Goal: Transaction & Acquisition: Purchase product/service

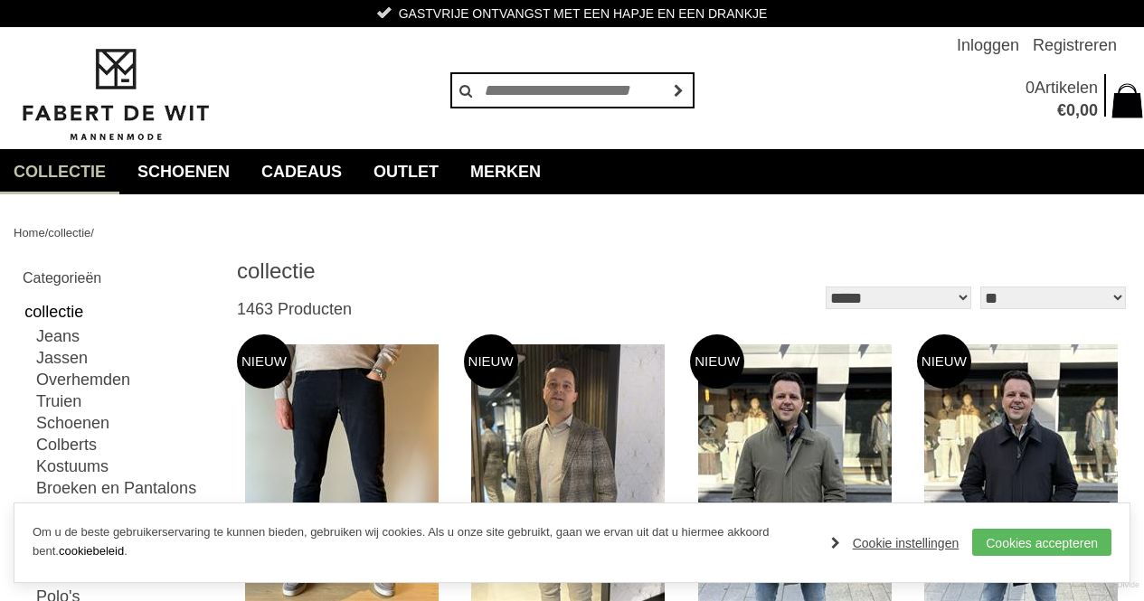
click at [1109, 554] on link "Cookies accepteren" at bounding box center [1041, 542] width 139 height 27
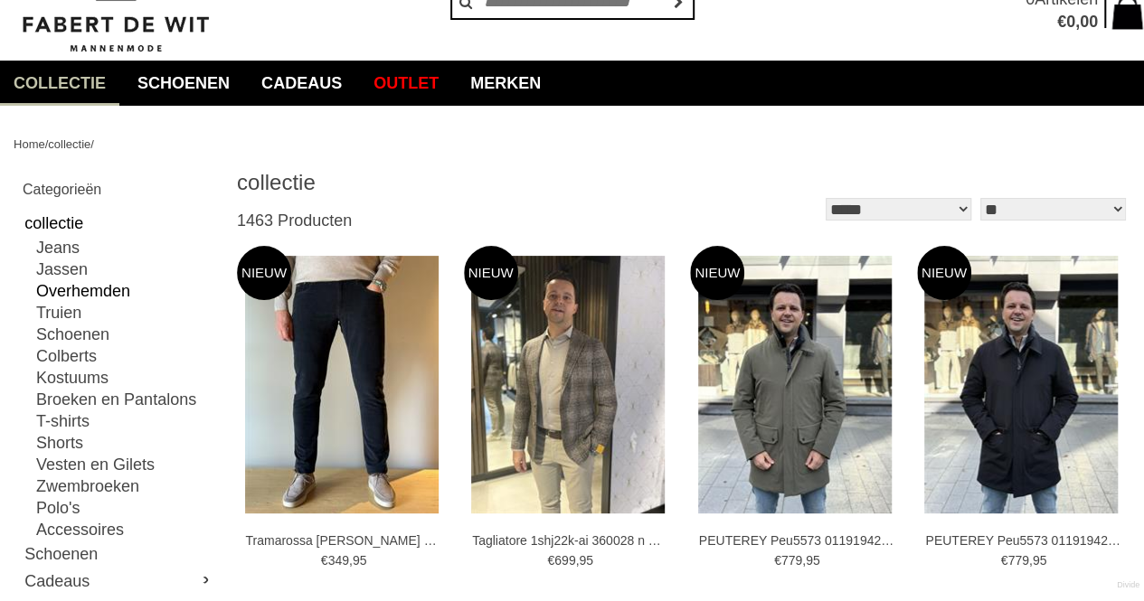
click at [67, 288] on link "Overhemden" at bounding box center [125, 291] width 179 height 22
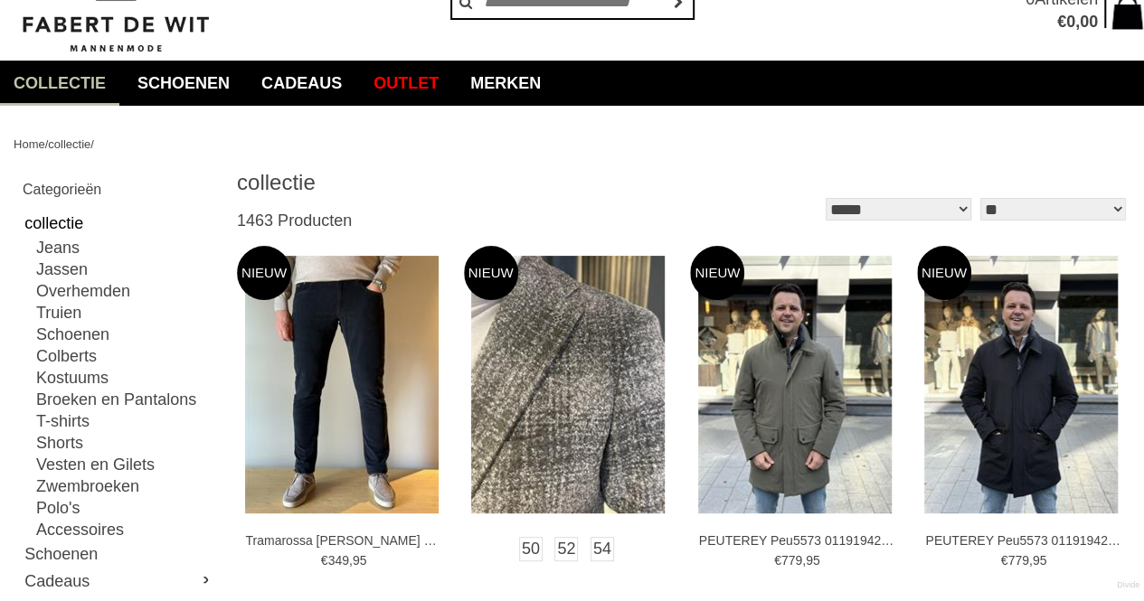
type input "**"
type input "***"
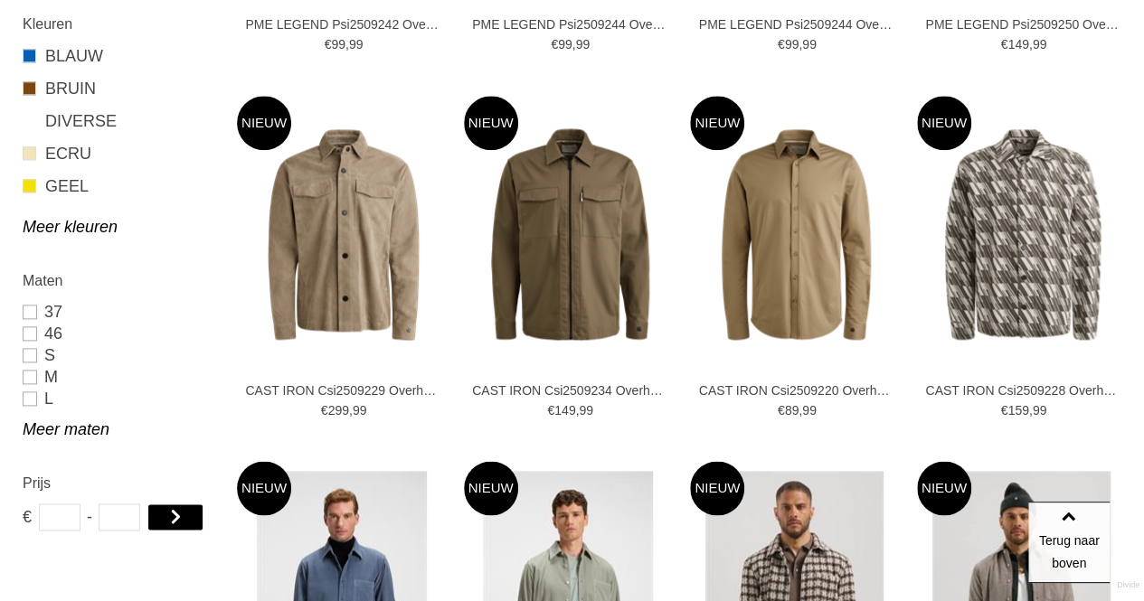
scroll to position [1127, 0]
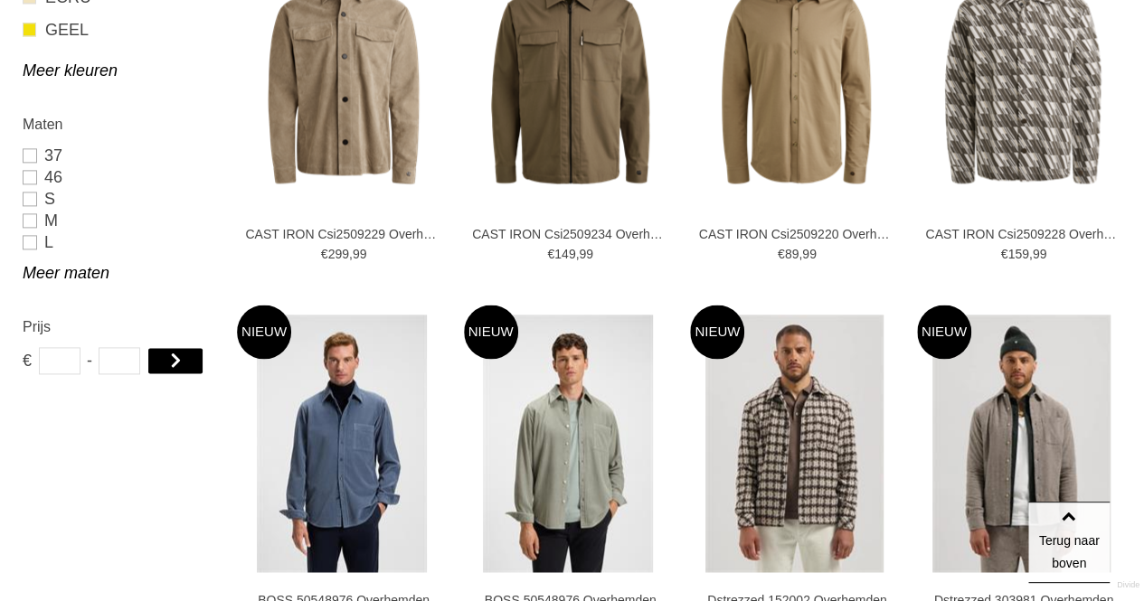
drag, startPoint x: 70, startPoint y: 362, endPoint x: 7, endPoint y: 352, distance: 63.2
drag, startPoint x: 126, startPoint y: 429, endPoint x: 195, endPoint y: 410, distance: 71.9
click at [184, 348] on link at bounding box center [175, 360] width 56 height 27
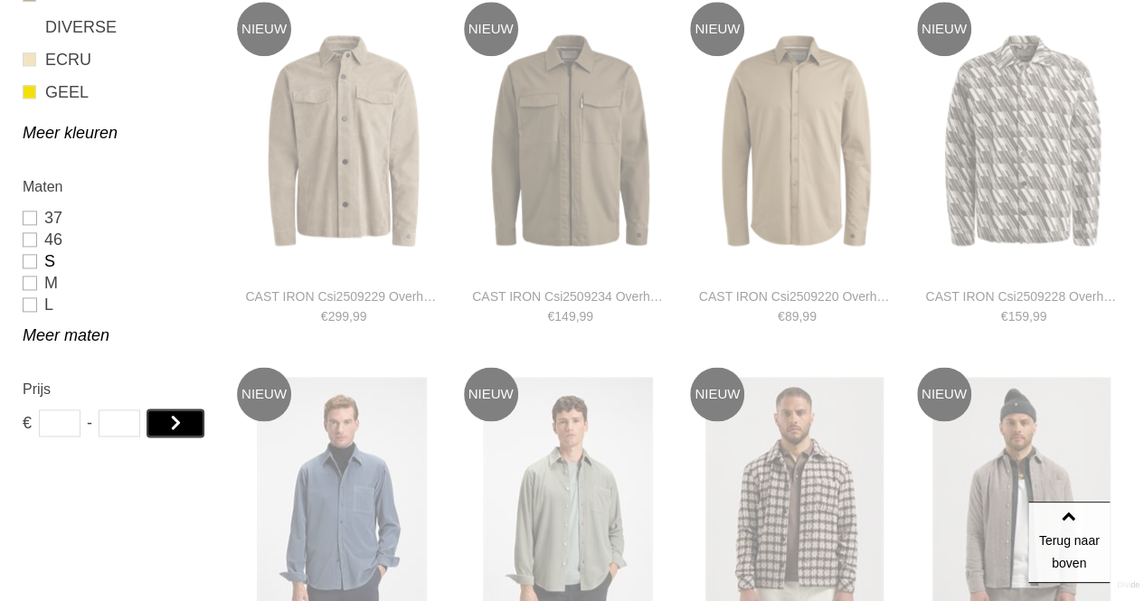
scroll to position [1036, 0]
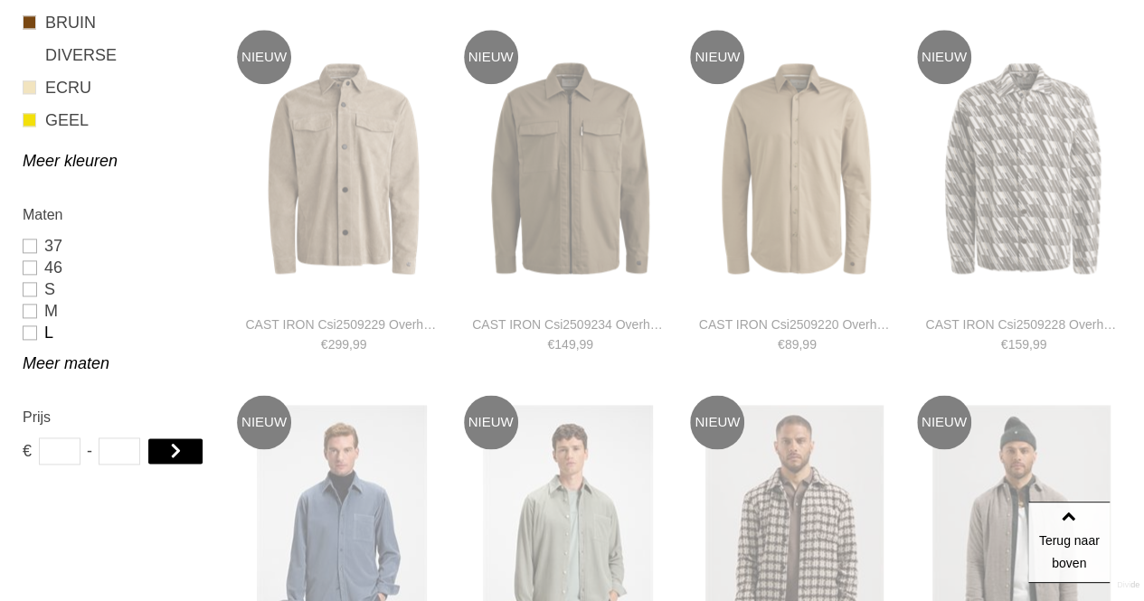
click at [24, 331] on link "L" at bounding box center [119, 333] width 193 height 22
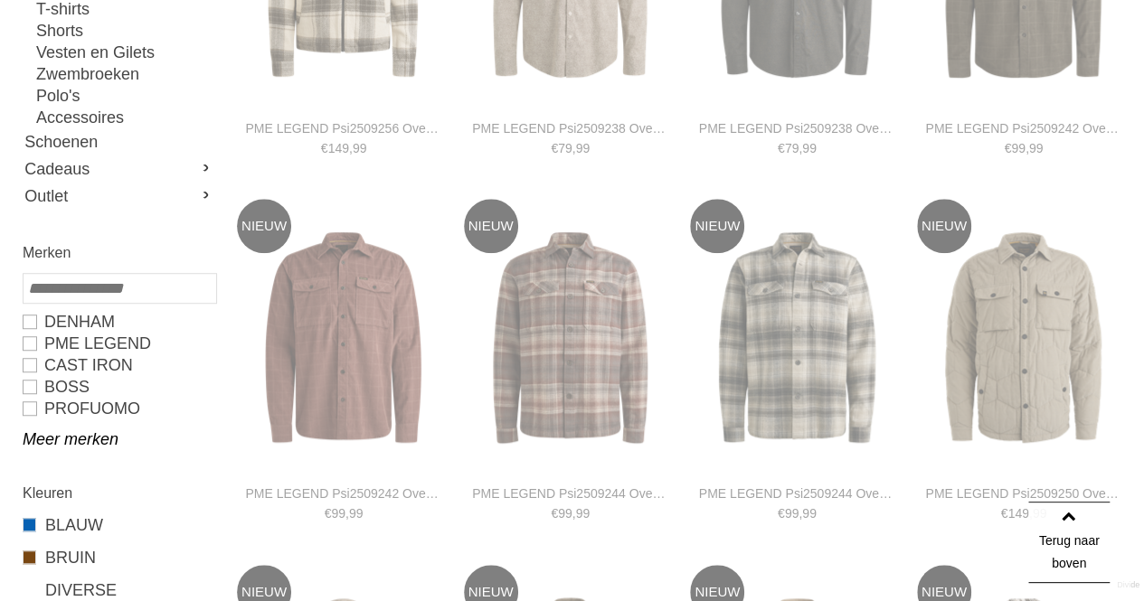
scroll to position [313, 0]
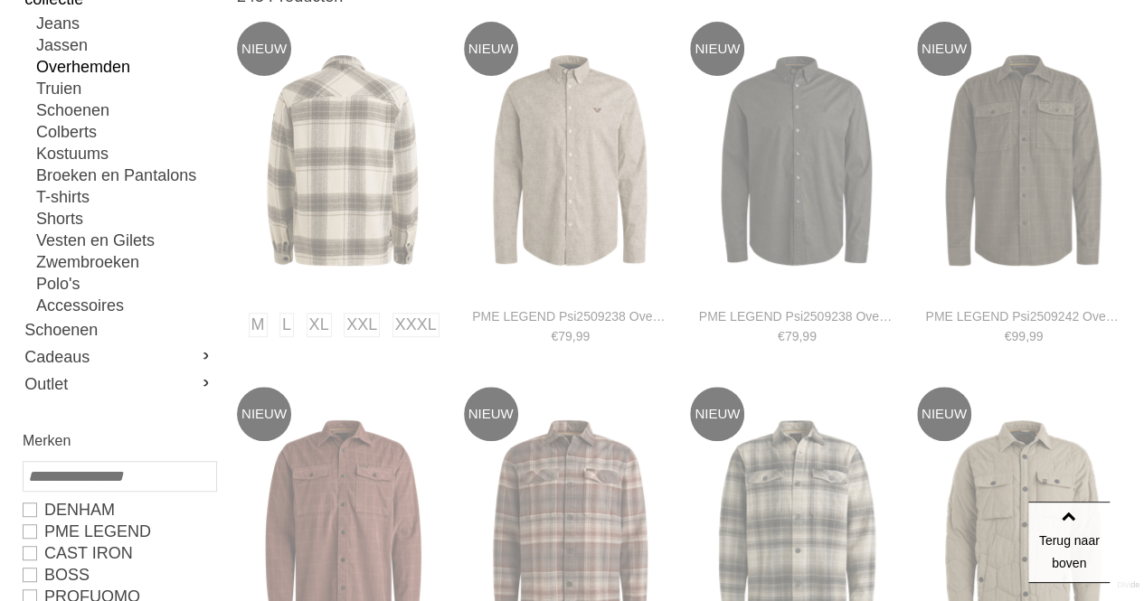
type input "**"
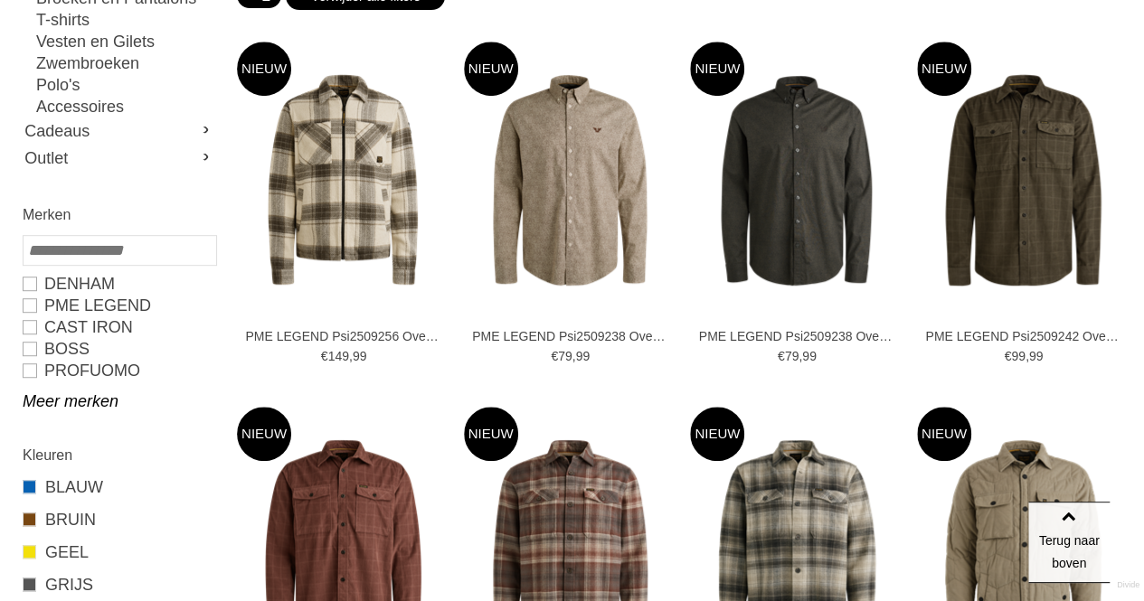
scroll to position [222, 0]
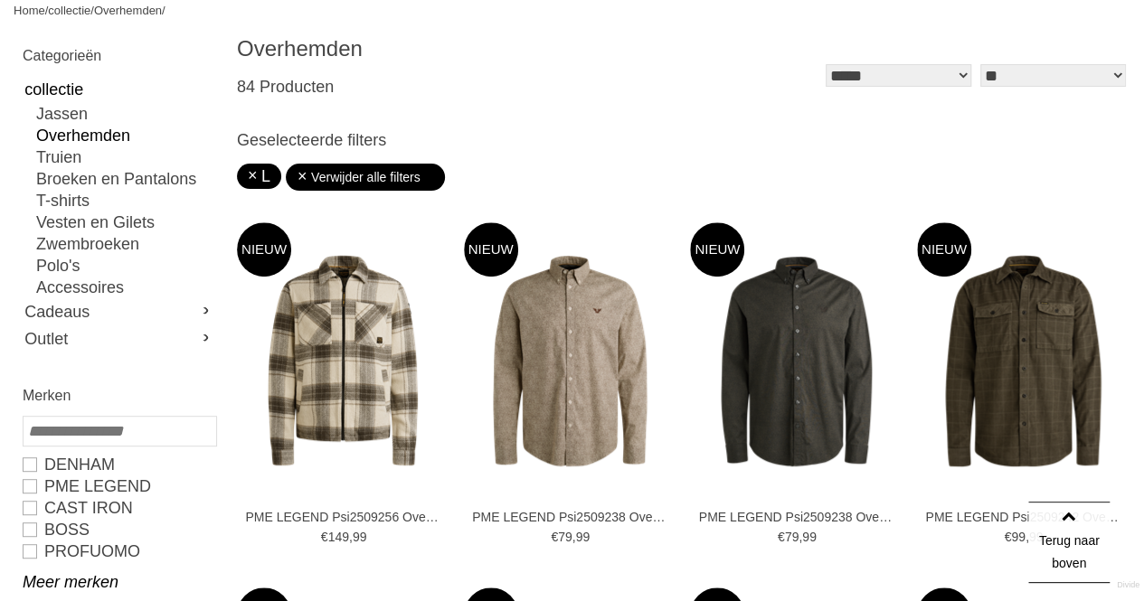
click at [1089, 78] on select "** ** ** **" at bounding box center [1053, 75] width 146 height 23
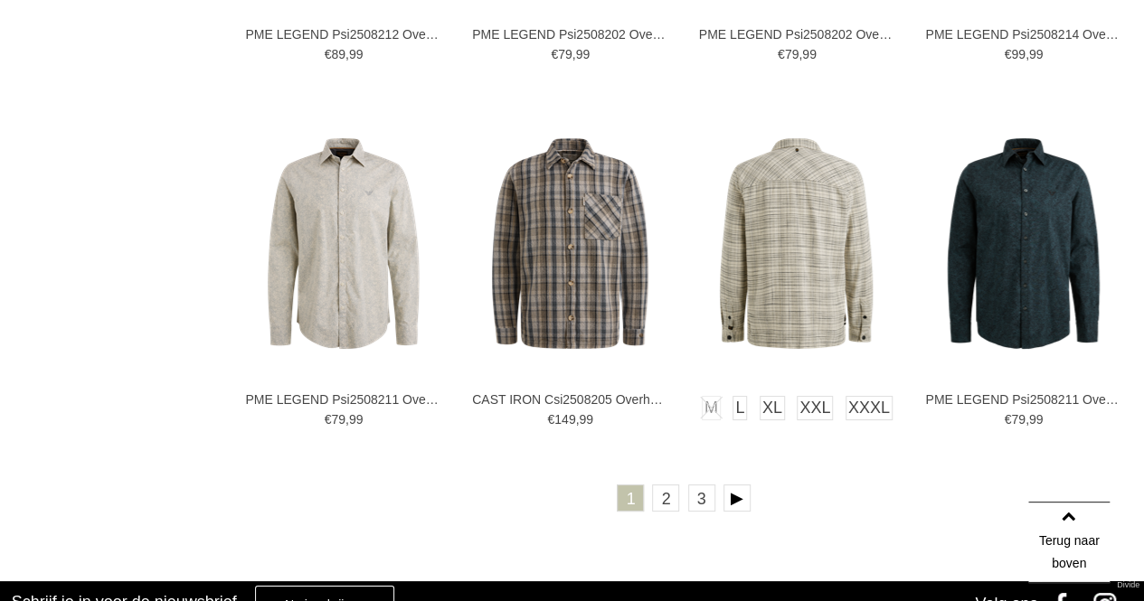
scroll to position [3256, 0]
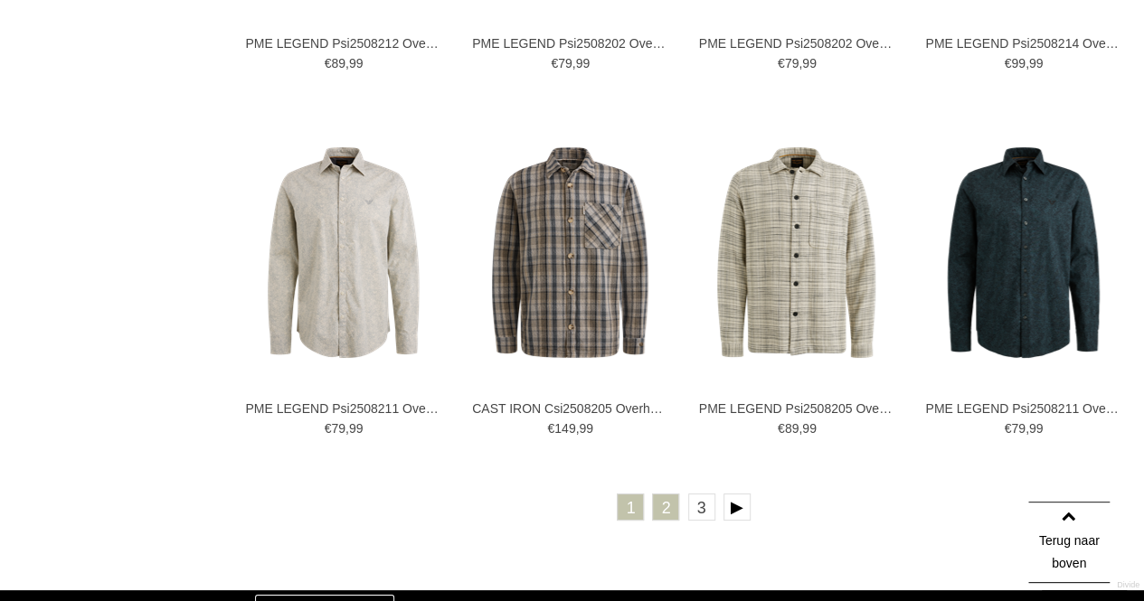
click at [669, 509] on link "2" at bounding box center [665, 507] width 27 height 27
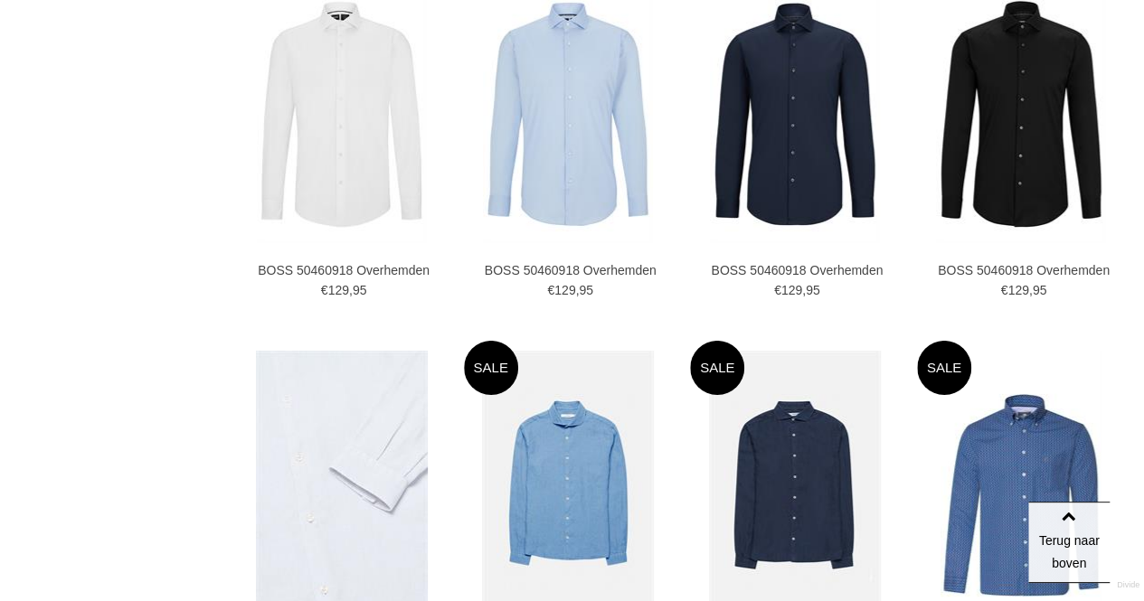
scroll to position [3255, 0]
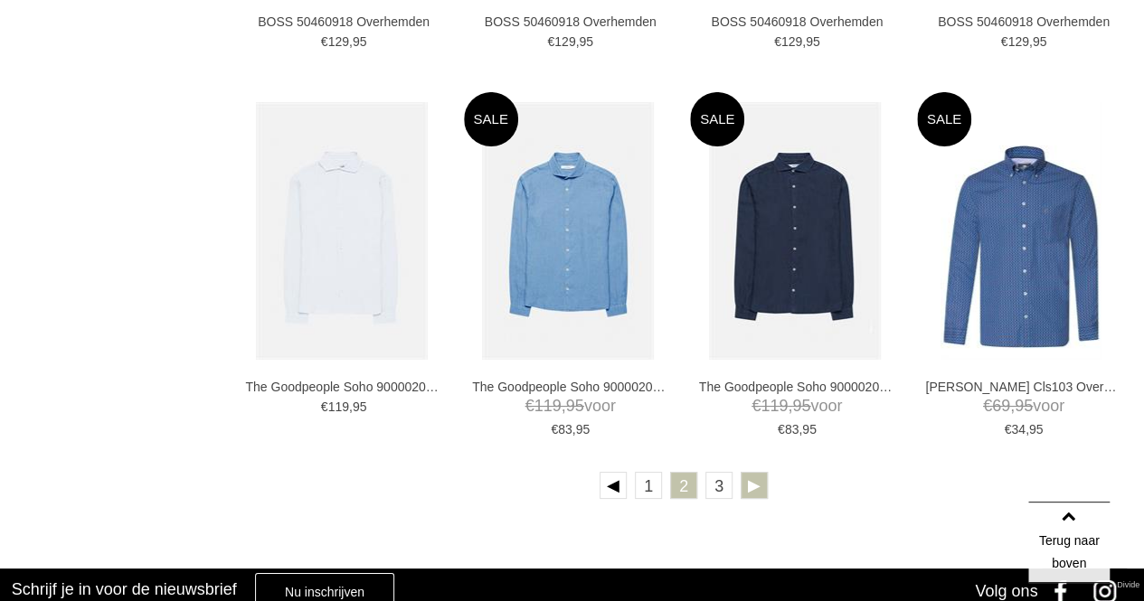
click at [752, 487] on link at bounding box center [754, 485] width 27 height 27
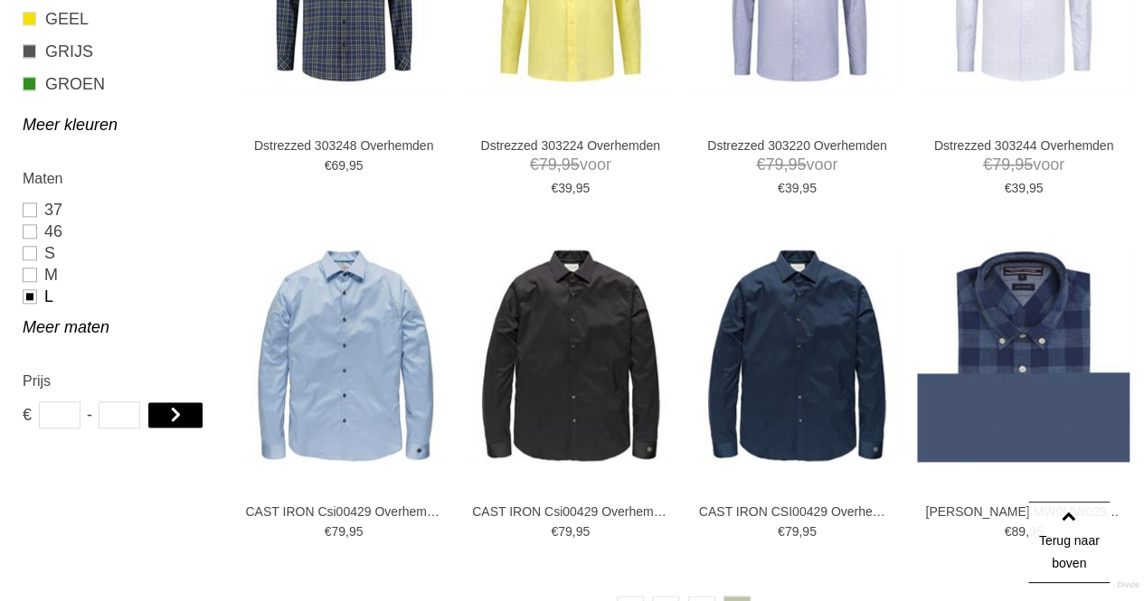
scroll to position [1298, 0]
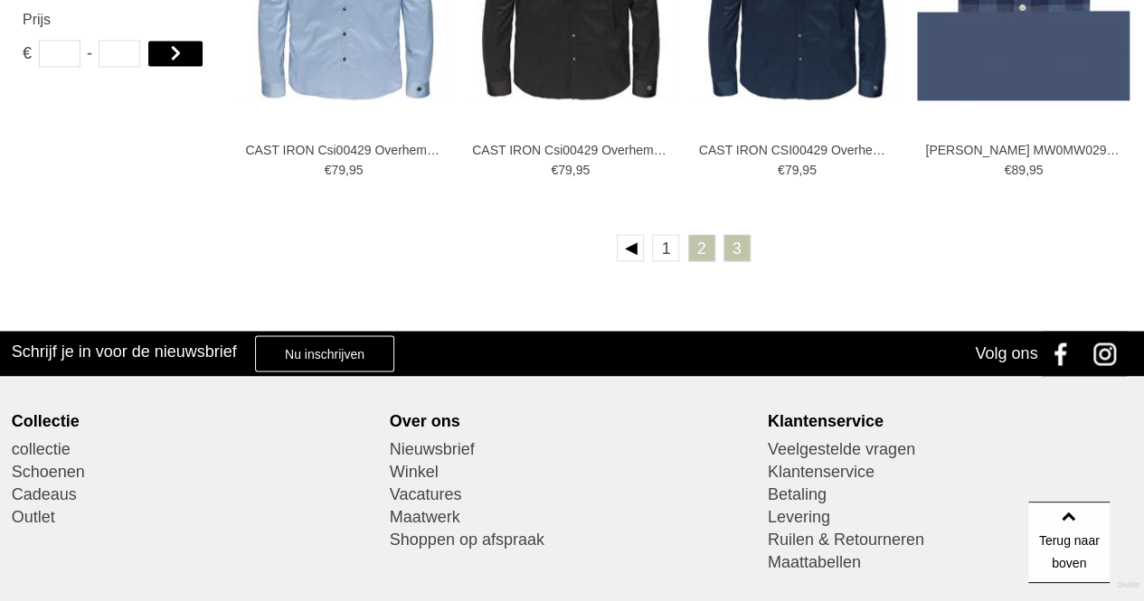
click at [703, 243] on link "2" at bounding box center [701, 247] width 27 height 27
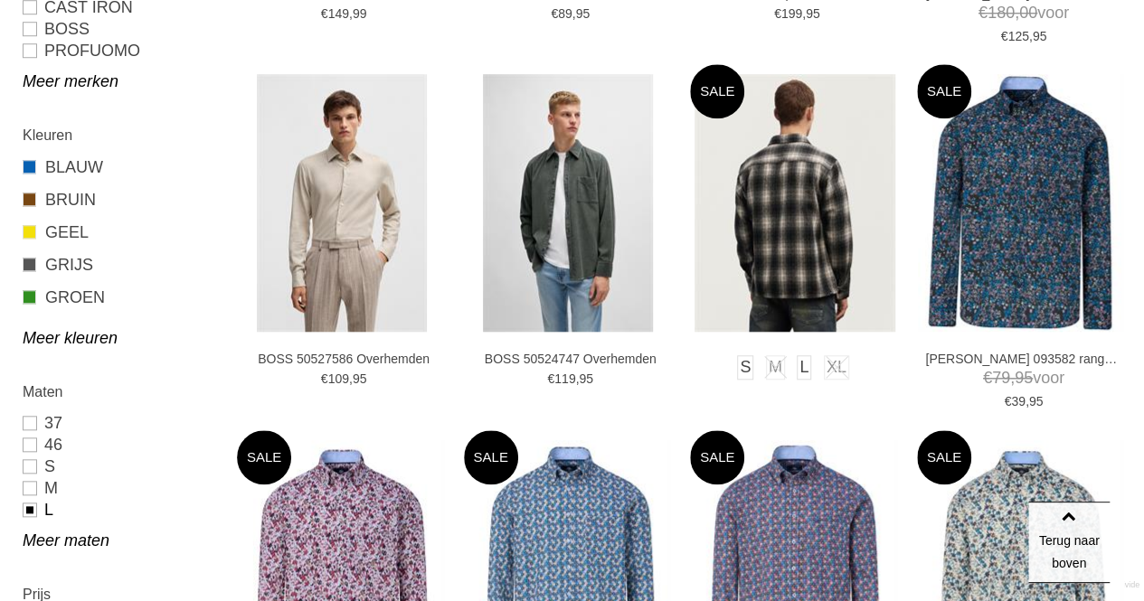
scroll to position [271, 0]
